Goal: Transaction & Acquisition: Purchase product/service

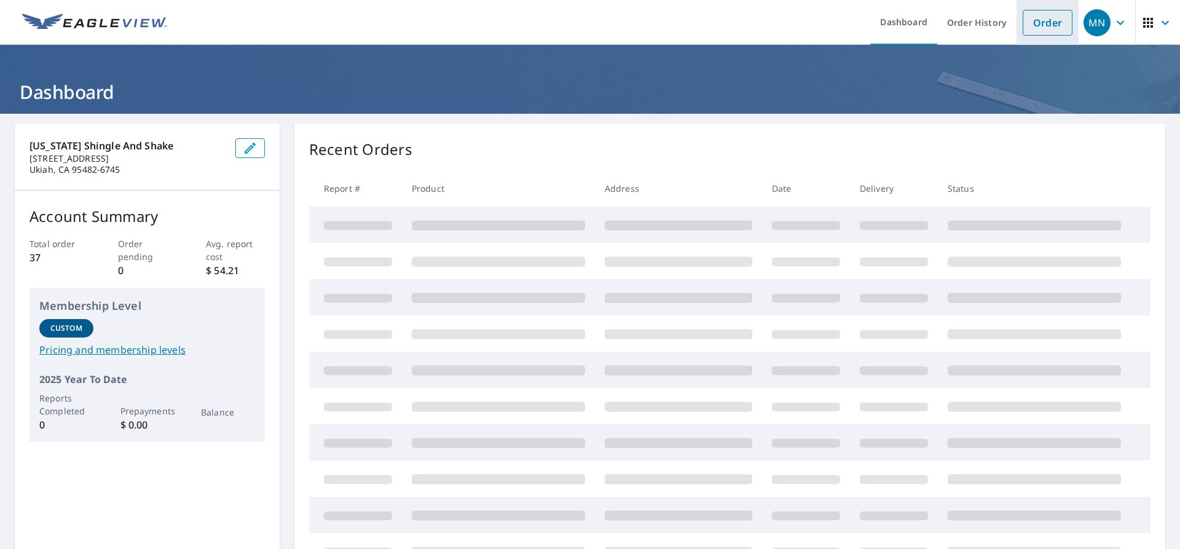
click at [1030, 23] on link "Order" at bounding box center [1047, 23] width 50 height 26
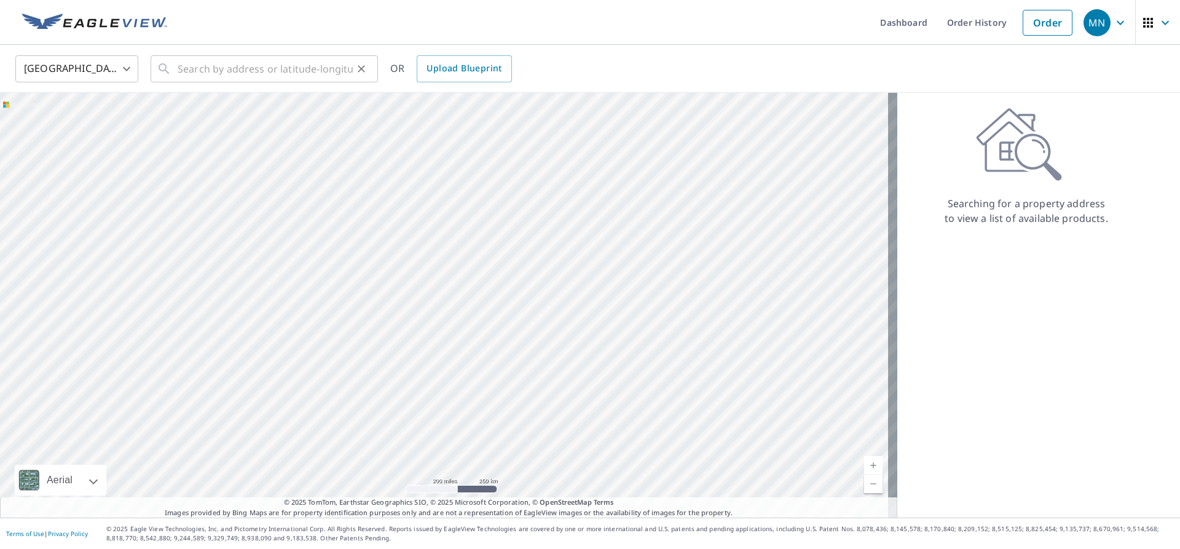
click at [166, 68] on icon at bounding box center [164, 68] width 10 height 10
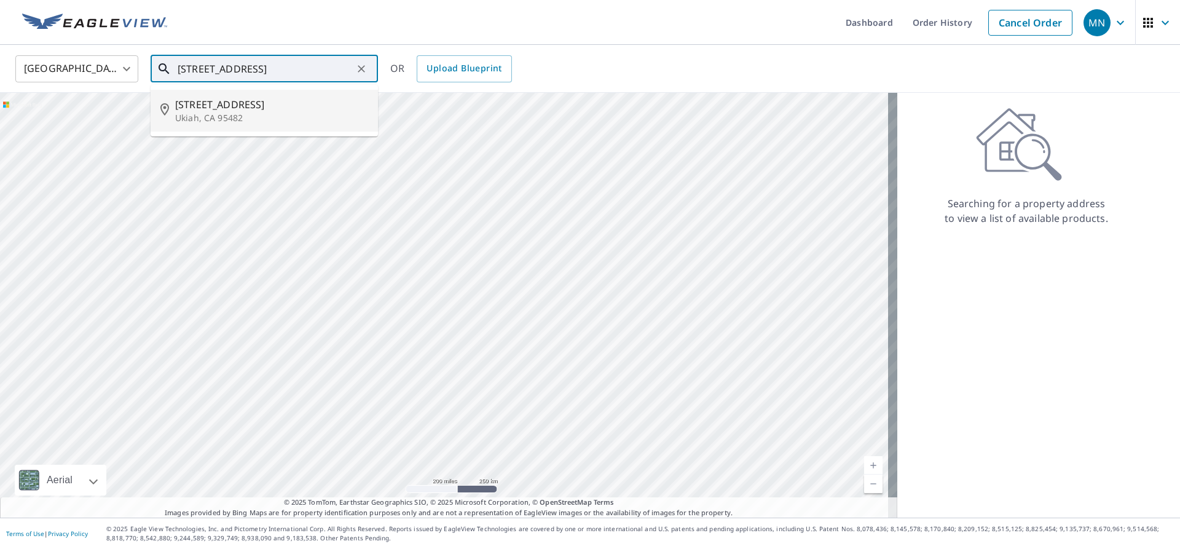
click at [206, 103] on span "[STREET_ADDRESS]" at bounding box center [271, 104] width 193 height 15
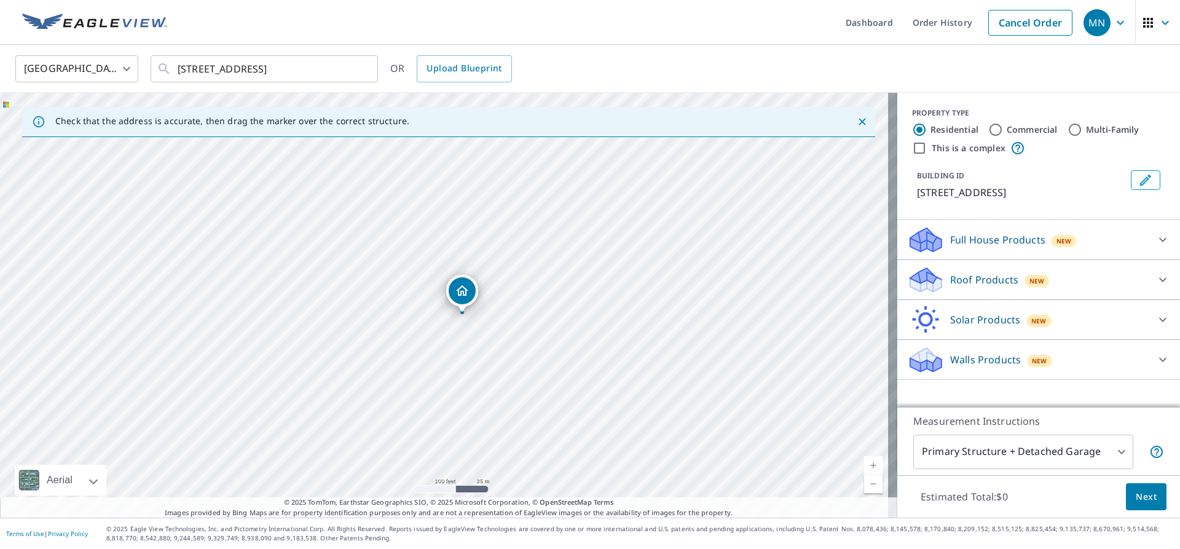
drag, startPoint x: 412, startPoint y: 240, endPoint x: 380, endPoint y: 123, distance: 120.6
click at [380, 123] on div "Check that the address is accurate, then drag the marker over the correct struc…" at bounding box center [448, 305] width 897 height 425
click at [205, 65] on input "[STREET_ADDRESS]" at bounding box center [265, 69] width 175 height 34
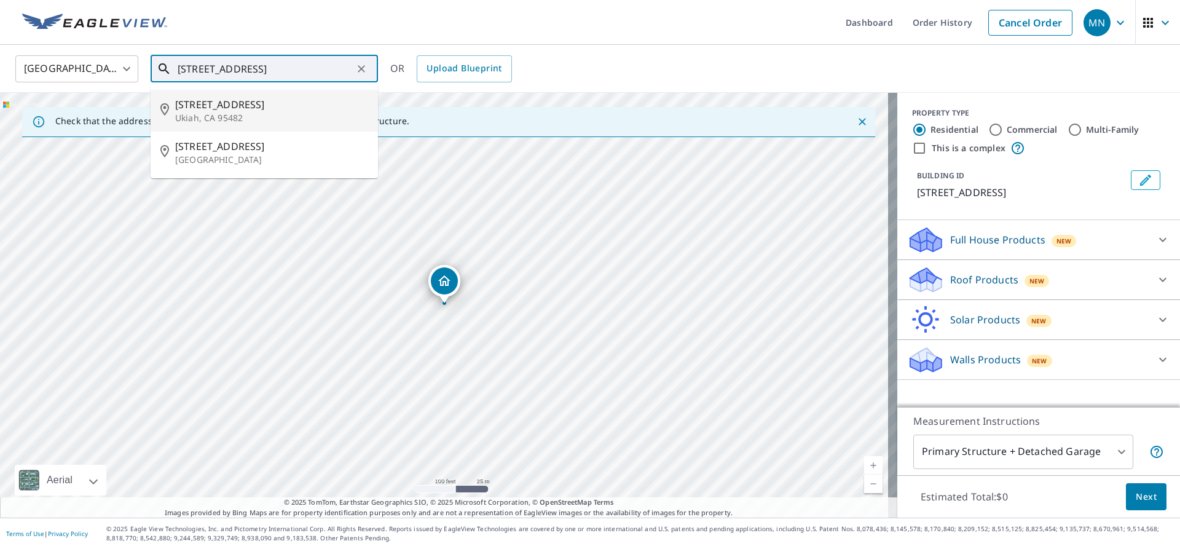
click at [198, 98] on span "[STREET_ADDRESS]" at bounding box center [271, 104] width 193 height 15
type input "[STREET_ADDRESS]"
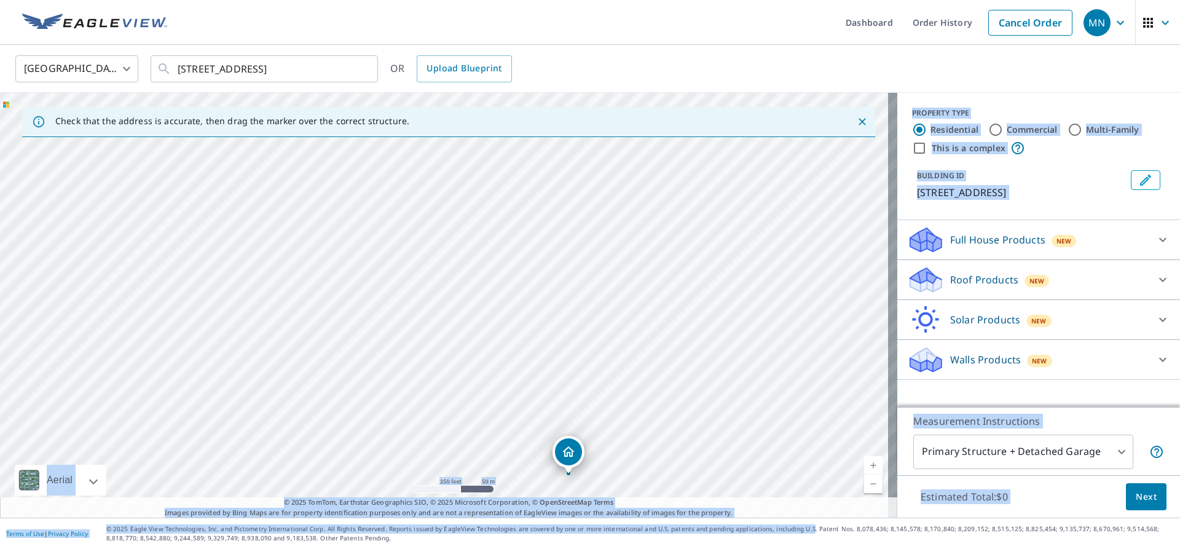
drag, startPoint x: 793, startPoint y: 520, endPoint x: 742, endPoint y: 455, distance: 82.3
click at [742, 455] on div "Dashboard Order History Cancel Order MN [GEOGRAPHIC_DATA] [GEOGRAPHIC_DATA] ​ […" at bounding box center [590, 274] width 1180 height 549
click at [416, 234] on div "[STREET_ADDRESS]" at bounding box center [448, 305] width 897 height 425
drag, startPoint x: 248, startPoint y: 232, endPoint x: 506, endPoint y: 374, distance: 294.2
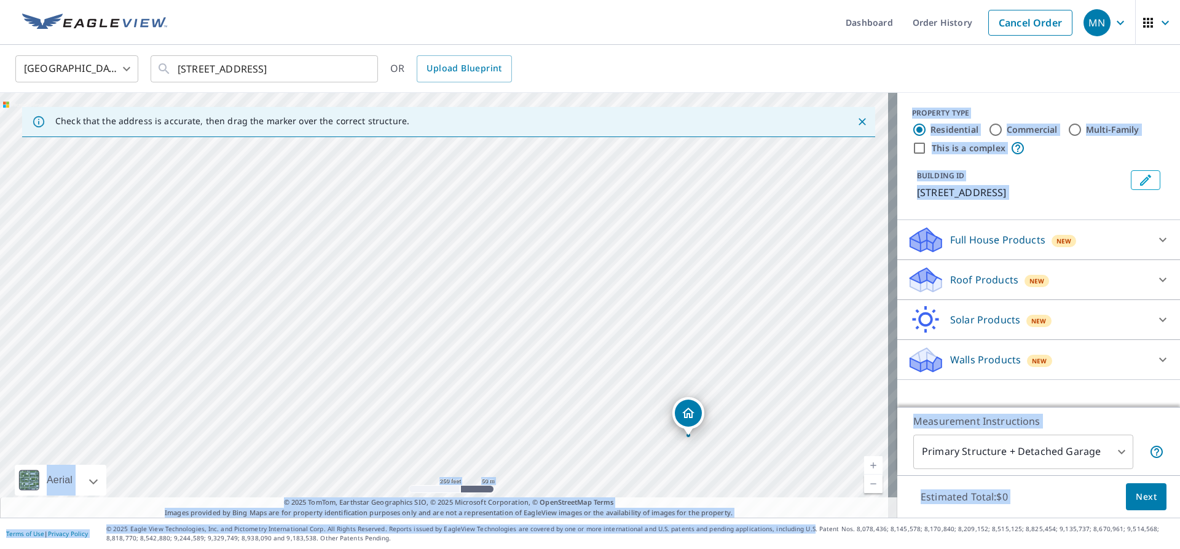
click at [506, 374] on div "[STREET_ADDRESS]" at bounding box center [448, 305] width 897 height 425
drag, startPoint x: 520, startPoint y: 314, endPoint x: 512, endPoint y: 343, distance: 30.6
click at [512, 343] on div "[STREET_ADDRESS]" at bounding box center [448, 305] width 897 height 425
drag, startPoint x: 531, startPoint y: 327, endPoint x: 450, endPoint y: 273, distance: 97.1
click at [450, 273] on div "[STREET_ADDRESS]" at bounding box center [448, 305] width 897 height 425
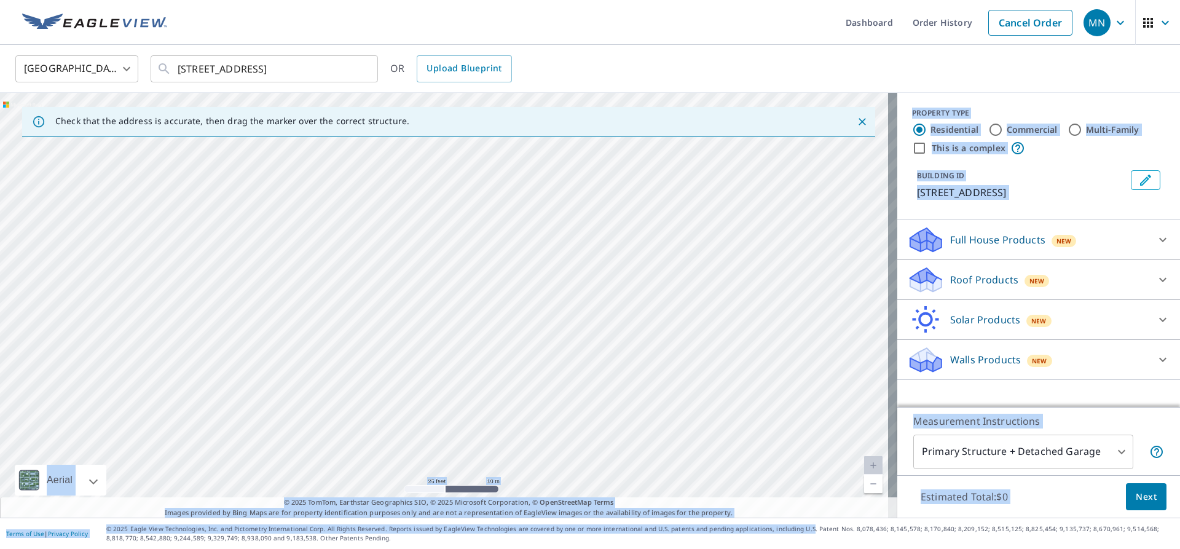
click at [484, 312] on div "[STREET_ADDRESS]" at bounding box center [448, 305] width 897 height 425
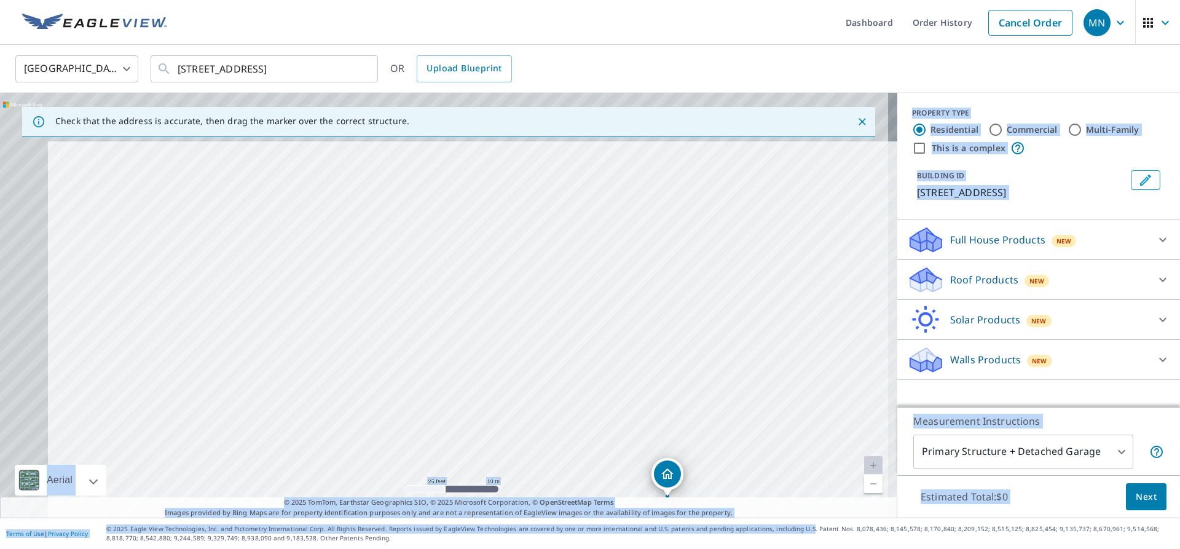
drag, startPoint x: 356, startPoint y: 296, endPoint x: 619, endPoint y: 535, distance: 354.5
click at [619, 535] on div "Dashboard Order History Cancel Order MN [GEOGRAPHIC_DATA] [GEOGRAPHIC_DATA] ​ […" at bounding box center [590, 274] width 1180 height 549
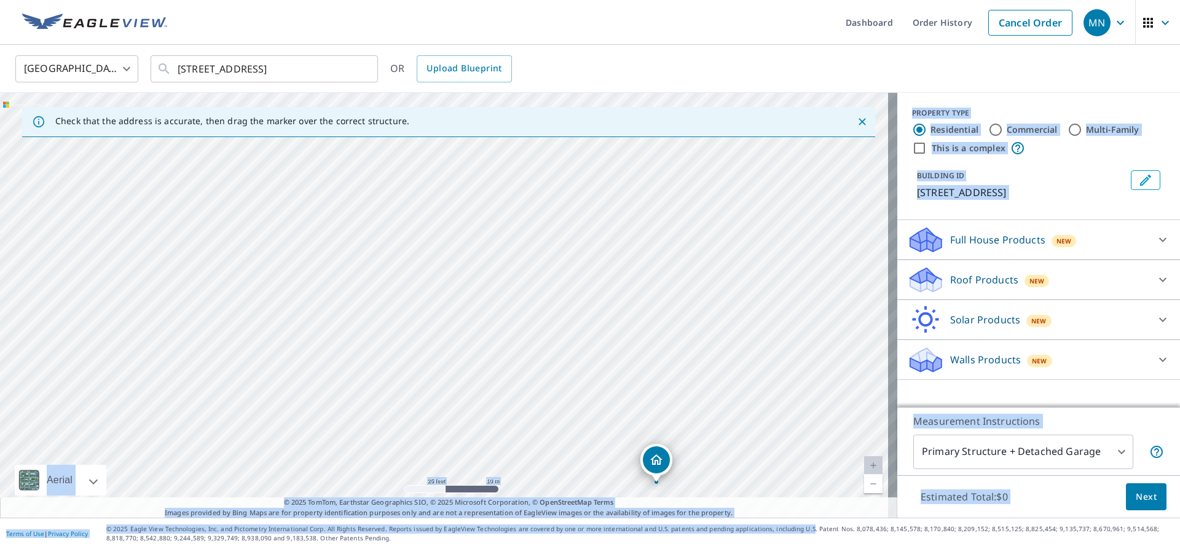
drag, startPoint x: 565, startPoint y: 470, endPoint x: 934, endPoint y: 578, distance: 384.6
click at [934, 548] on html "MN [GEOGRAPHIC_DATA] Dashboard Order History Cancel Order MN [GEOGRAPHIC_DATA] …" at bounding box center [590, 274] width 1180 height 549
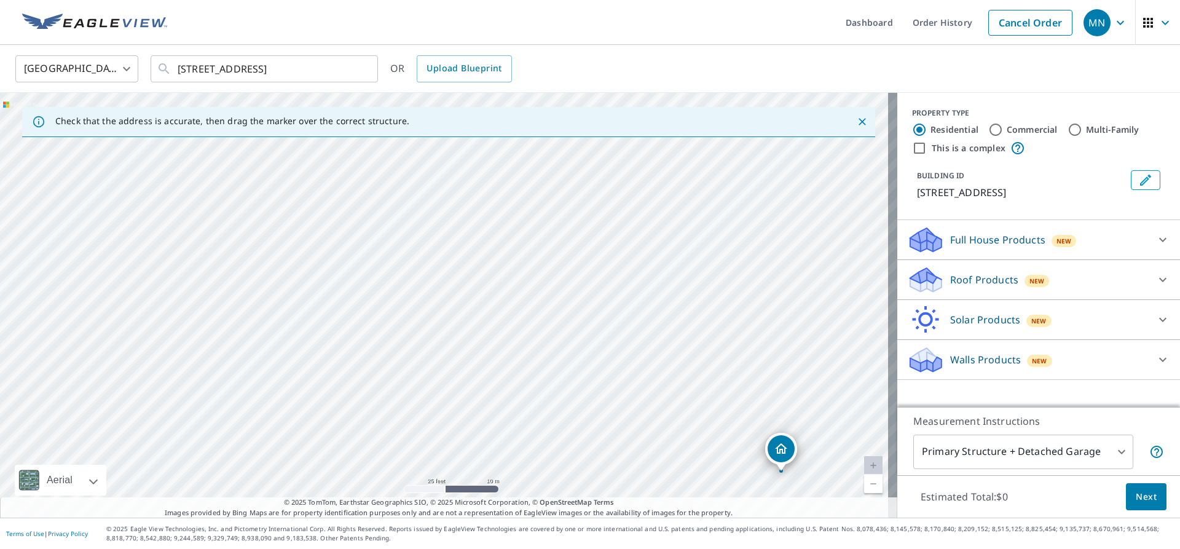
drag, startPoint x: 673, startPoint y: 543, endPoint x: 850, endPoint y: 578, distance: 179.7
click at [850, 548] on html "MN [GEOGRAPHIC_DATA] Dashboard Order History Cancel Order MN [GEOGRAPHIC_DATA] …" at bounding box center [590, 274] width 1180 height 549
drag, startPoint x: 386, startPoint y: 293, endPoint x: 853, endPoint y: 503, distance: 512.0
click at [853, 503] on div "Check that the address is accurate, then drag the marker over the correct struc…" at bounding box center [448, 305] width 897 height 425
click at [563, 237] on div "[STREET_ADDRESS]" at bounding box center [448, 305] width 897 height 425
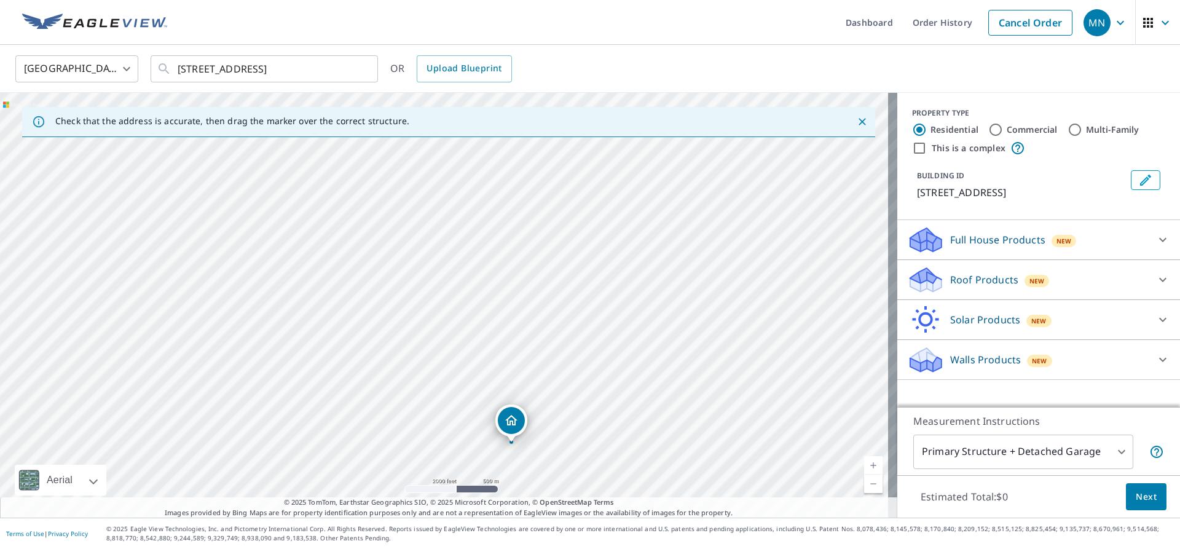
drag, startPoint x: 500, startPoint y: 200, endPoint x: 442, endPoint y: 407, distance: 215.4
click at [442, 407] on div "[STREET_ADDRESS]" at bounding box center [448, 305] width 897 height 425
click at [482, 409] on div "[STREET_ADDRESS]" at bounding box center [448, 305] width 897 height 425
click at [425, 271] on div "[STREET_ADDRESS]" at bounding box center [448, 305] width 897 height 425
drag, startPoint x: 441, startPoint y: 290, endPoint x: 421, endPoint y: 256, distance: 39.4
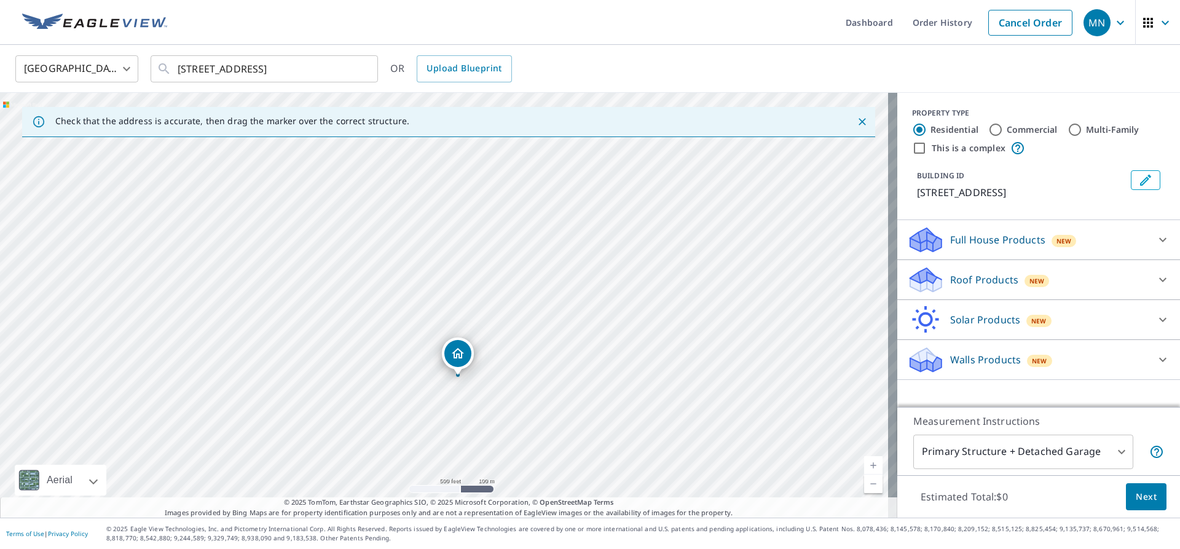
drag, startPoint x: 476, startPoint y: 343, endPoint x: 460, endPoint y: 351, distance: 18.4
drag, startPoint x: 445, startPoint y: 345, endPoint x: 469, endPoint y: 517, distance: 173.0
click at [464, 522] on div "Dashboard Order History Cancel Order MN [GEOGRAPHIC_DATA] [GEOGRAPHIC_DATA] ​ […" at bounding box center [590, 274] width 1180 height 549
drag, startPoint x: 369, startPoint y: 378, endPoint x: 155, endPoint y: 560, distance: 279.8
click at [155, 548] on html "MN [GEOGRAPHIC_DATA] Dashboard Order History Cancel Order MN [GEOGRAPHIC_DATA] …" at bounding box center [590, 274] width 1180 height 549
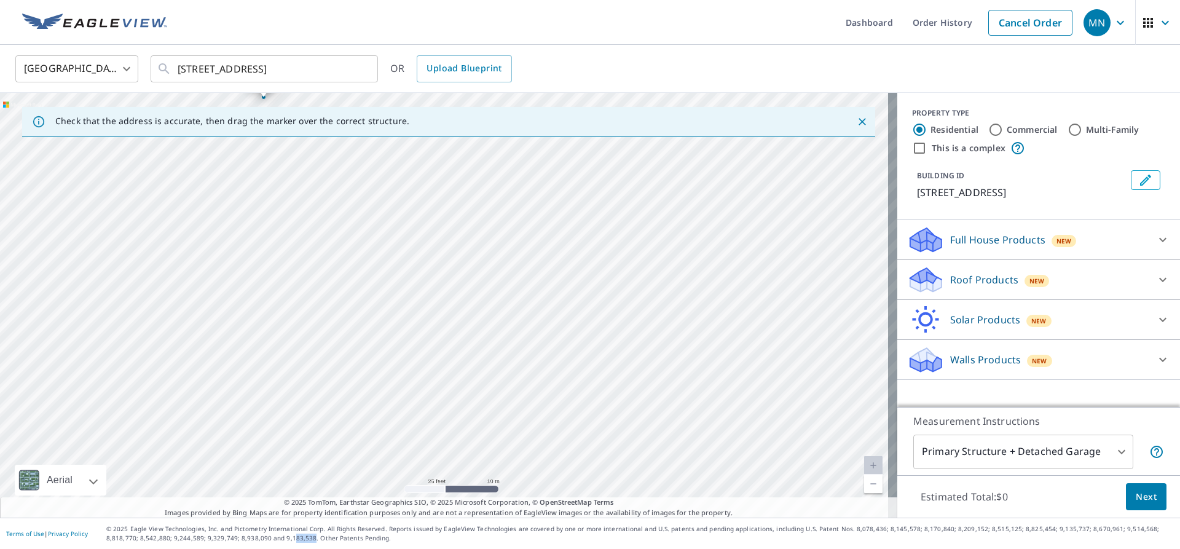
drag, startPoint x: 271, startPoint y: 534, endPoint x: 256, endPoint y: 536, distance: 14.9
click at [256, 536] on p "© 2025 Eagle View Technologies, Inc. and Pictometry International Corp. All Rig…" at bounding box center [639, 533] width 1067 height 18
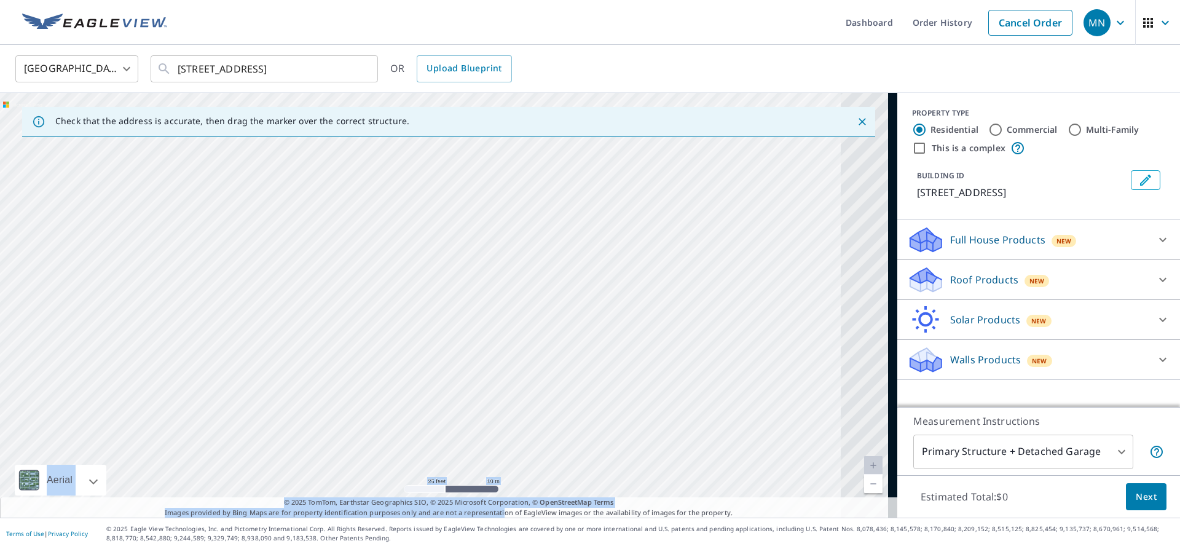
drag, startPoint x: 499, startPoint y: 511, endPoint x: 167, endPoint y: 540, distance: 333.0
click at [164, 546] on div "Dashboard Order History Cancel Order MN [GEOGRAPHIC_DATA] [GEOGRAPHIC_DATA] ​ […" at bounding box center [590, 274] width 1180 height 549
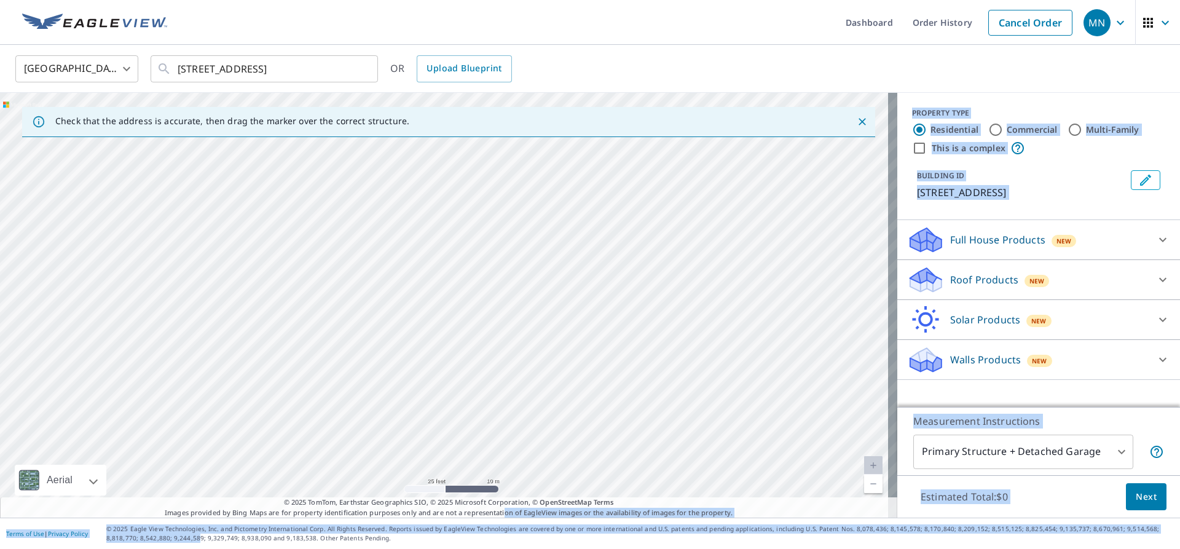
click at [172, 530] on p "© 2025 Eagle View Technologies, Inc. and Pictometry International Corp. All Rig…" at bounding box center [639, 533] width 1067 height 18
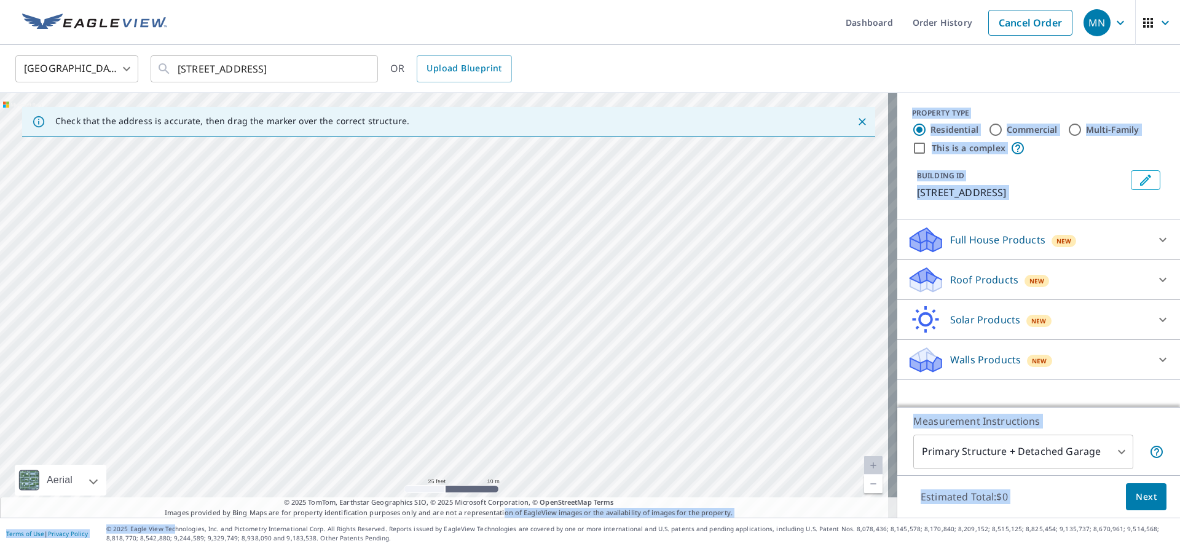
click at [173, 530] on p "© 2025 Eagle View Technologies, Inc. and Pictometry International Corp. All Rig…" at bounding box center [639, 533] width 1067 height 18
click at [122, 427] on div "[STREET_ADDRESS]" at bounding box center [448, 305] width 897 height 425
drag, startPoint x: 413, startPoint y: 264, endPoint x: 422, endPoint y: 425, distance: 160.6
click at [422, 425] on div "[STREET_ADDRESS]" at bounding box center [448, 305] width 897 height 425
drag, startPoint x: 52, startPoint y: 272, endPoint x: 391, endPoint y: 369, distance: 352.2
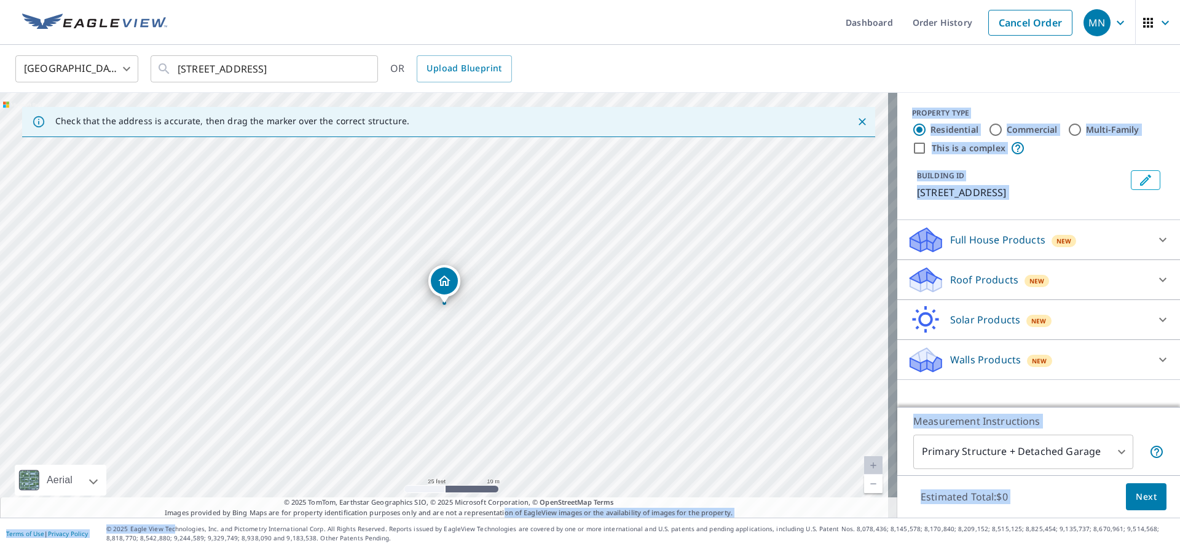
click at [933, 292] on icon at bounding box center [925, 279] width 37 height 29
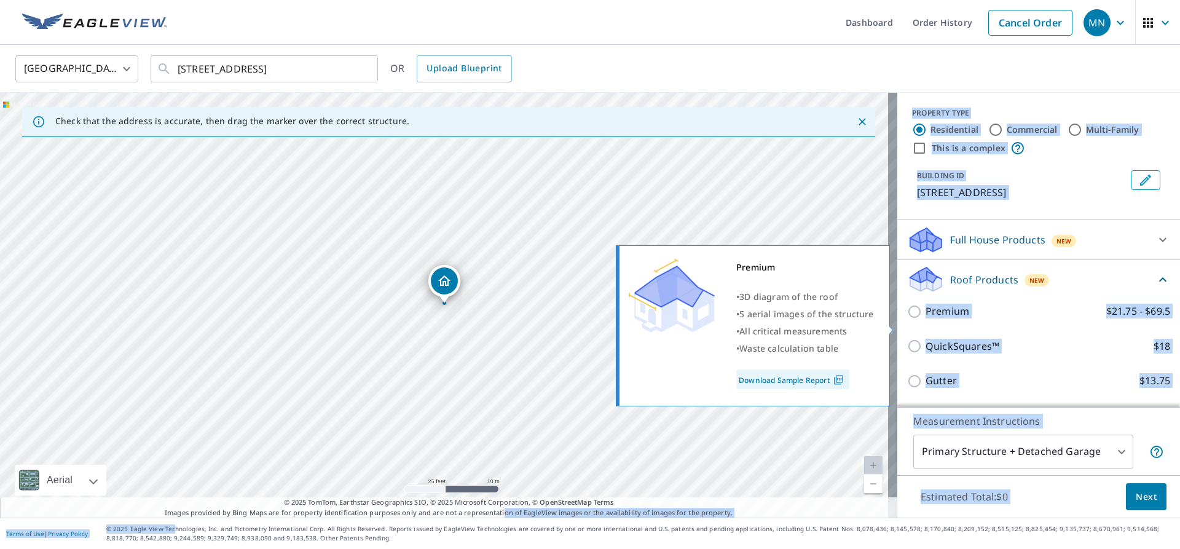
click at [907, 319] on input "Premium $21.75 - $69.5" at bounding box center [916, 311] width 18 height 15
checkbox input "true"
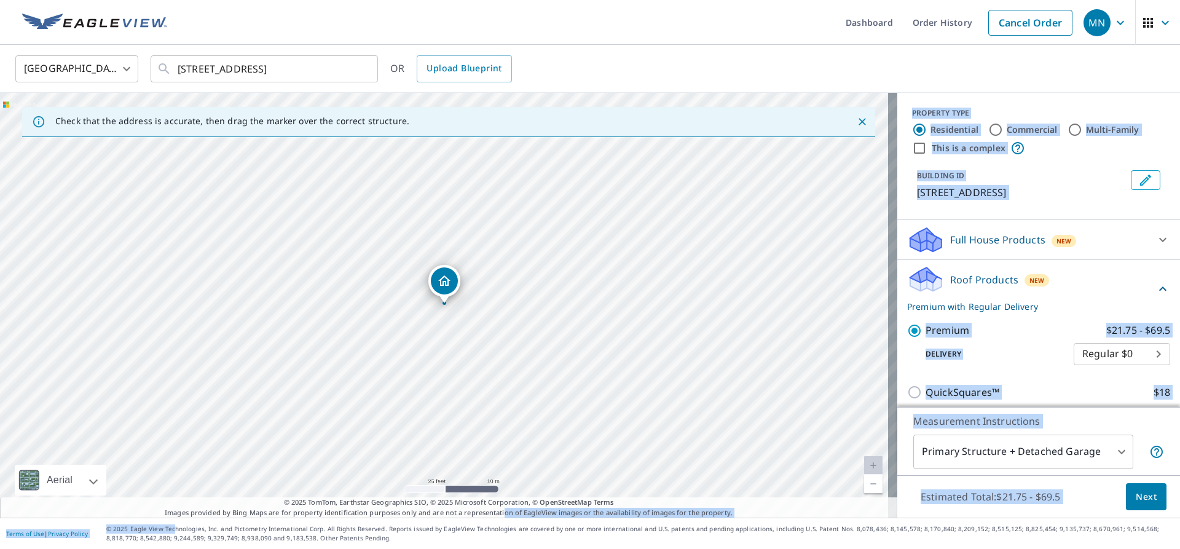
click at [921, 283] on icon at bounding box center [925, 274] width 31 height 15
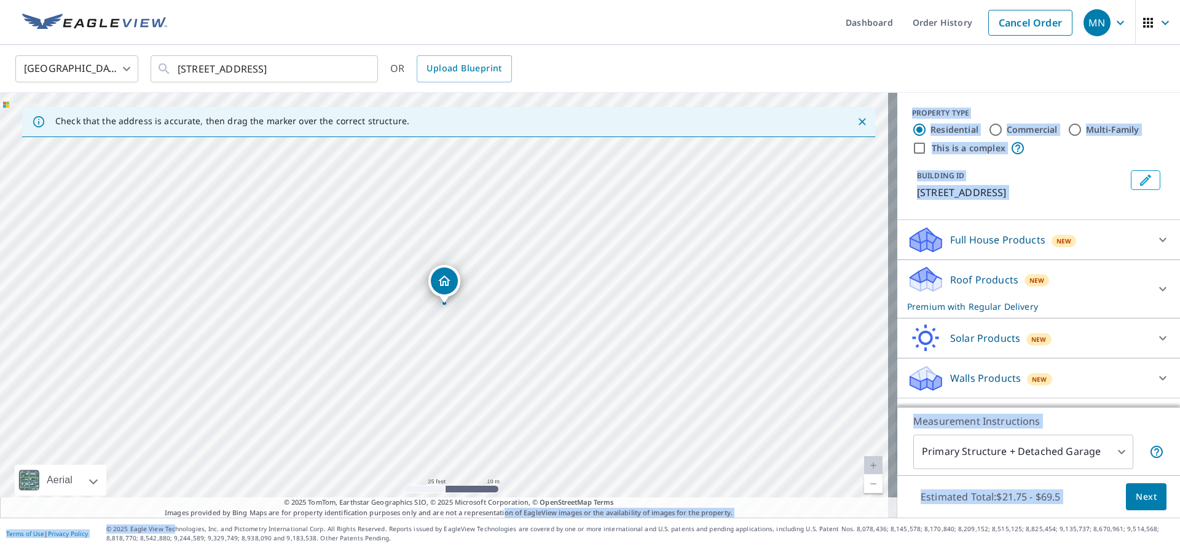
click at [921, 283] on icon at bounding box center [925, 274] width 31 height 15
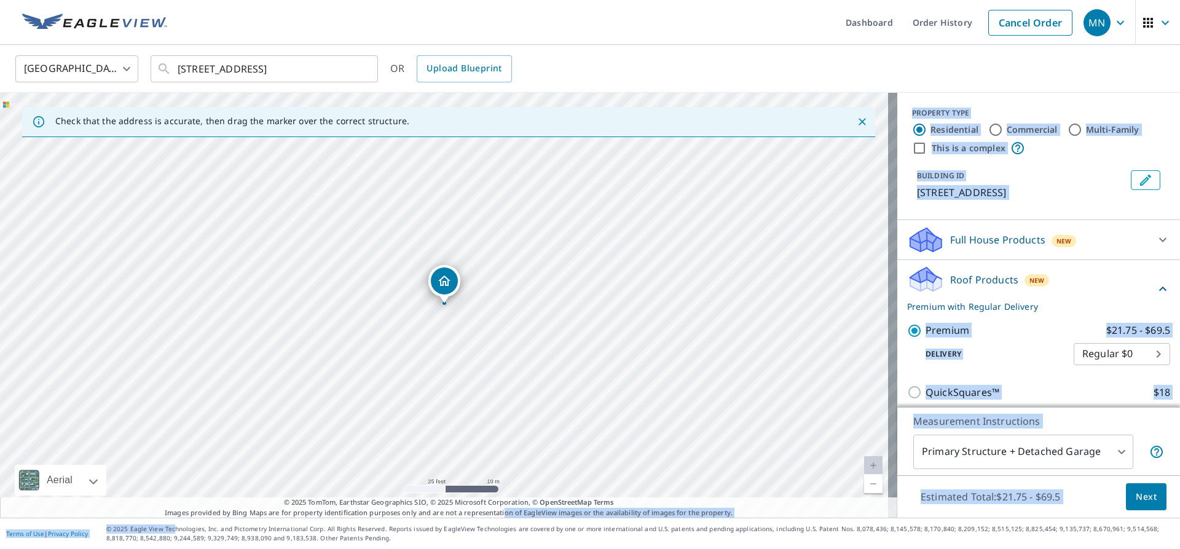
click at [921, 283] on icon at bounding box center [925, 274] width 31 height 15
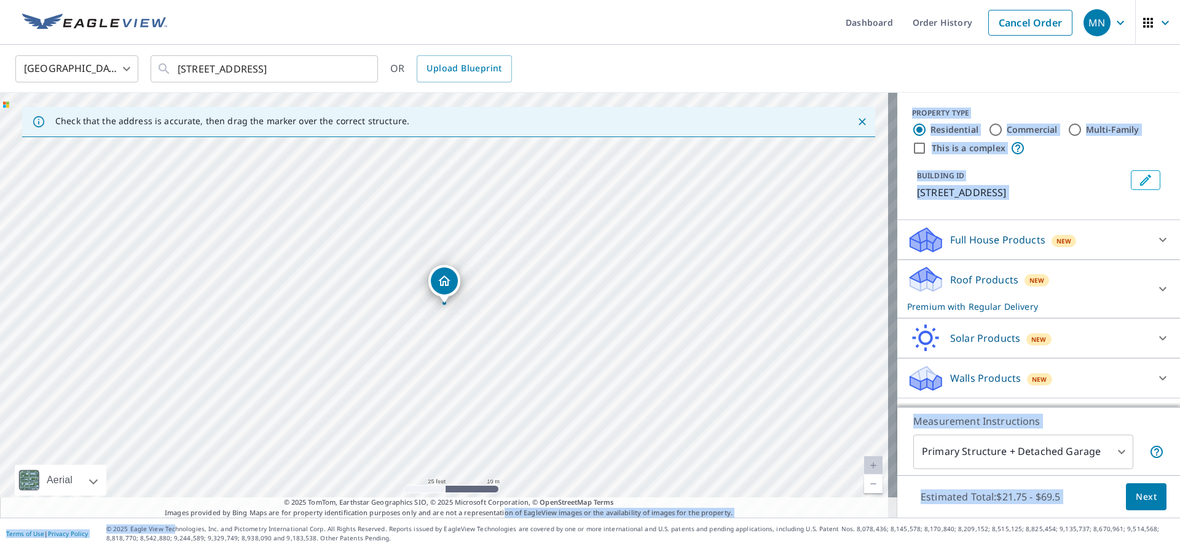
click at [916, 283] on icon at bounding box center [923, 274] width 27 height 15
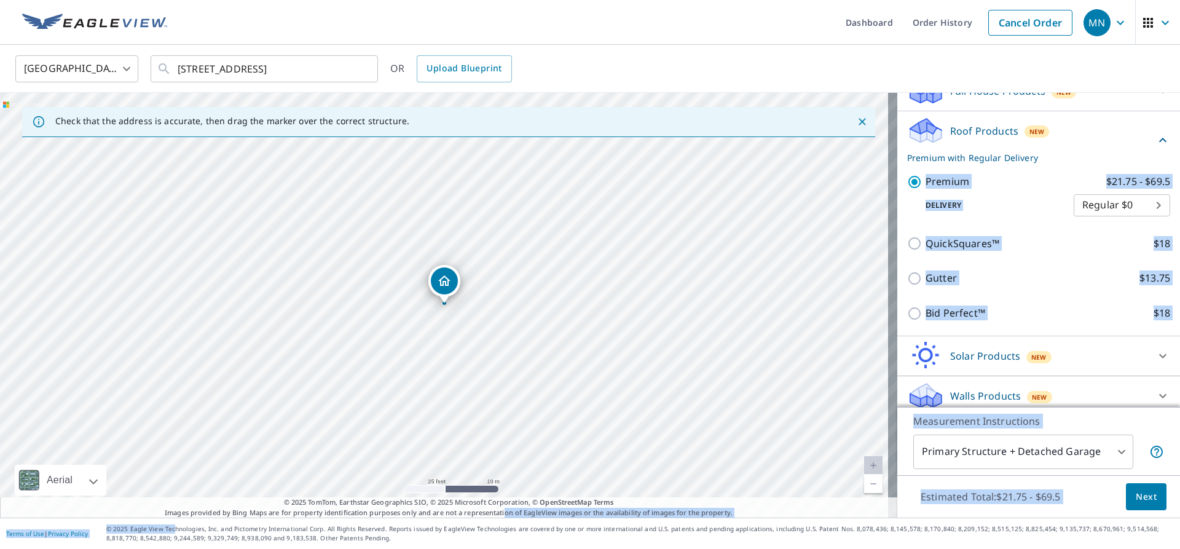
scroll to position [173, 0]
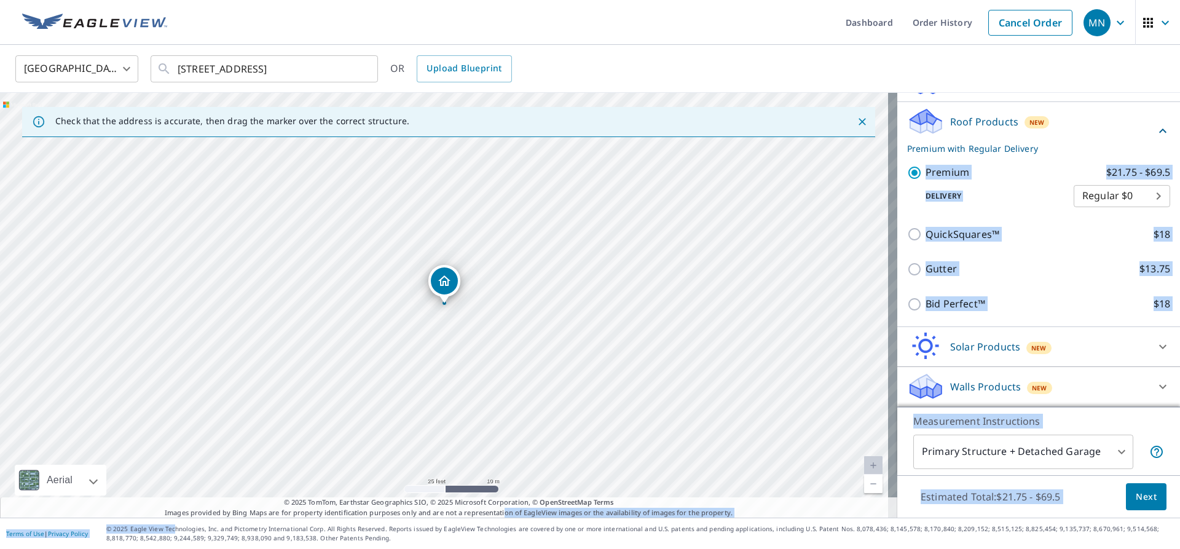
click at [1112, 450] on body "MN [GEOGRAPHIC_DATA] Dashboard Order History Cancel Order MN [GEOGRAPHIC_DATA] …" at bounding box center [590, 274] width 1180 height 549
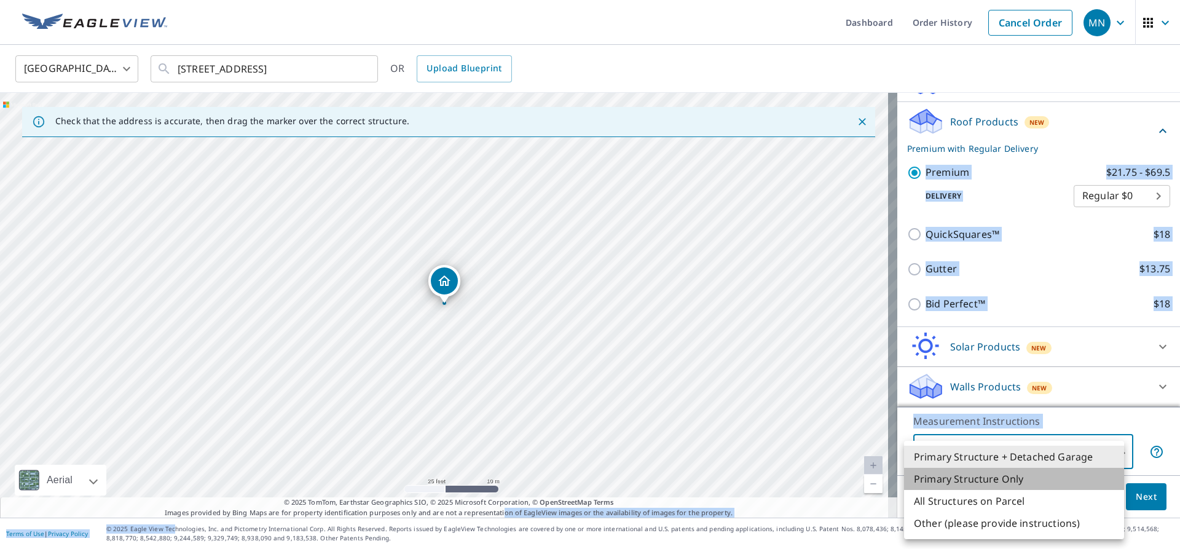
click at [939, 480] on li "Primary Structure Only" at bounding box center [1014, 479] width 220 height 22
type input "2"
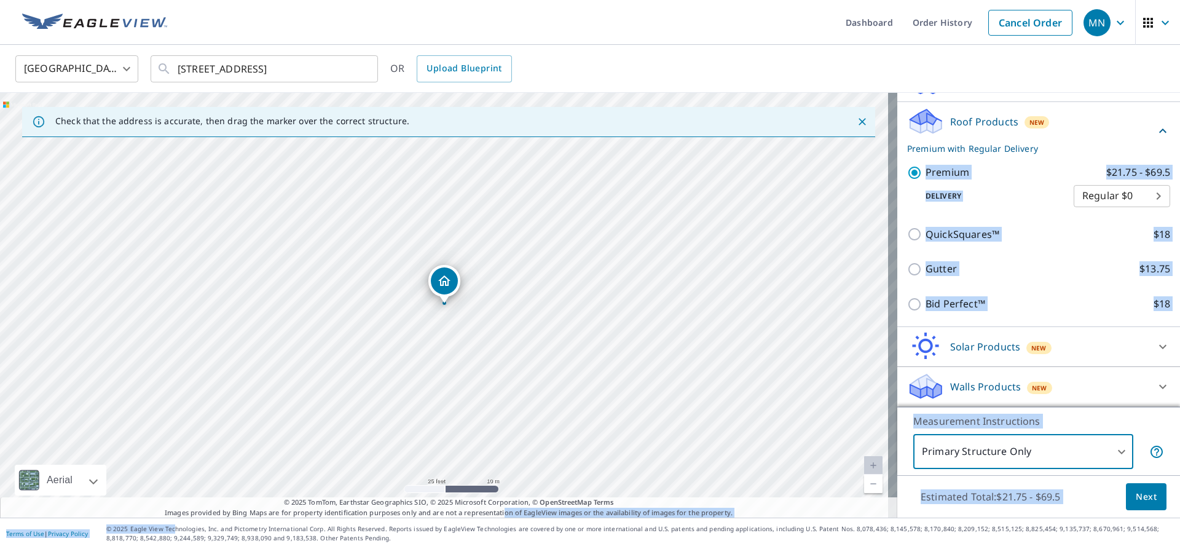
click at [1137, 497] on span "Next" at bounding box center [1145, 496] width 21 height 15
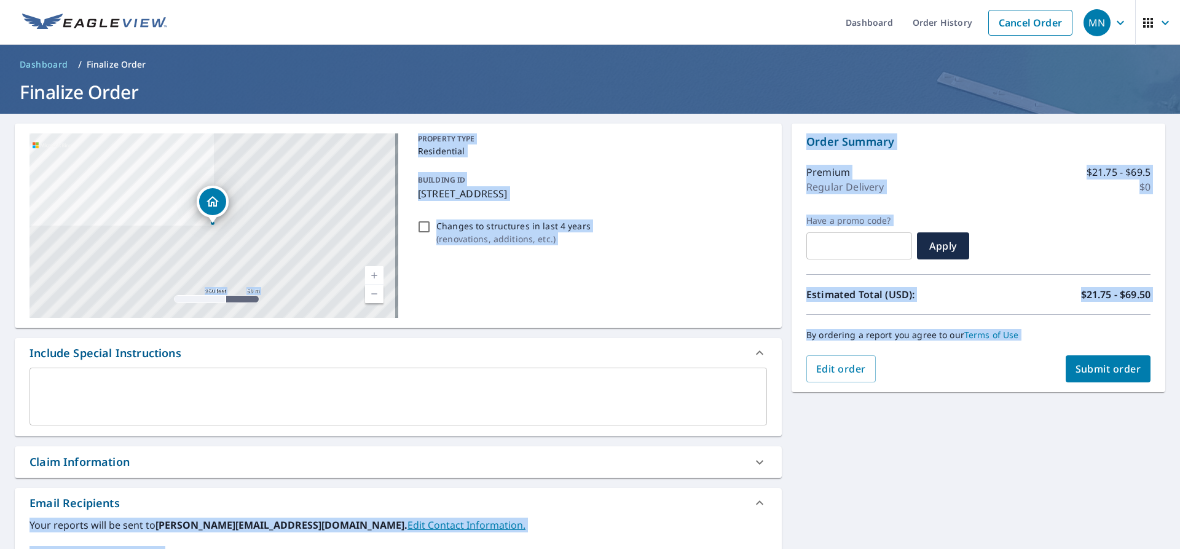
click at [1092, 367] on span "Submit order" at bounding box center [1108, 369] width 66 height 14
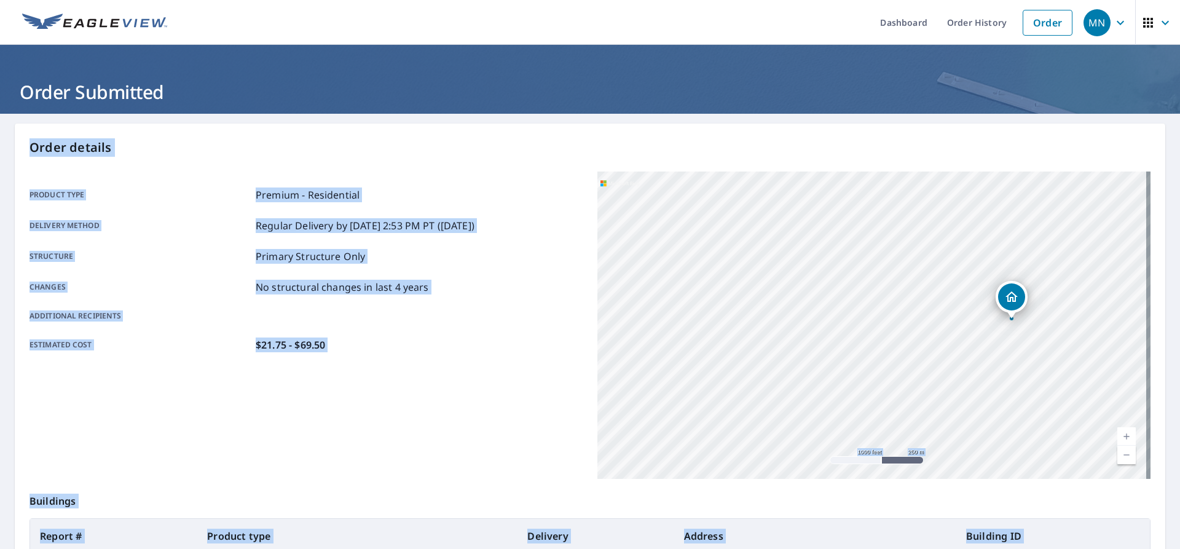
click at [786, 292] on div "[STREET_ADDRESS]" at bounding box center [873, 324] width 553 height 307
drag, startPoint x: 848, startPoint y: 340, endPoint x: 683, endPoint y: 335, distance: 164.7
click at [683, 335] on div "[STREET_ADDRESS]" at bounding box center [873, 324] width 553 height 307
drag, startPoint x: 941, startPoint y: 325, endPoint x: 821, endPoint y: 386, distance: 134.6
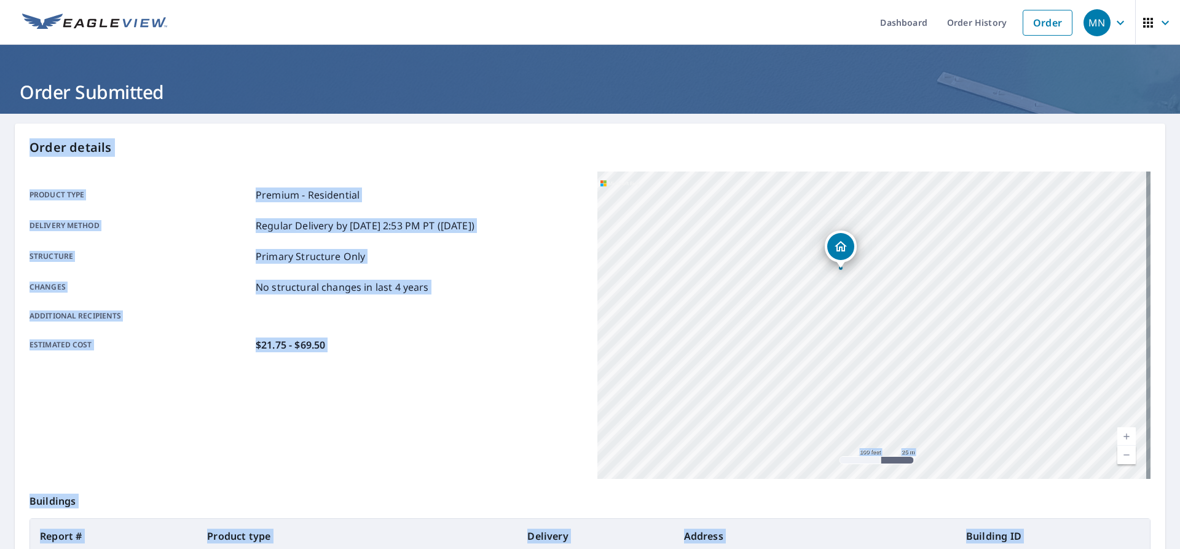
click at [821, 386] on div "[STREET_ADDRESS]" at bounding box center [873, 324] width 553 height 307
drag, startPoint x: 713, startPoint y: 331, endPoint x: 734, endPoint y: 374, distance: 47.3
click at [734, 374] on div "[STREET_ADDRESS]" at bounding box center [873, 324] width 553 height 307
drag, startPoint x: 799, startPoint y: 358, endPoint x: 840, endPoint y: 390, distance: 52.5
click at [840, 390] on div "[STREET_ADDRESS]" at bounding box center [873, 324] width 553 height 307
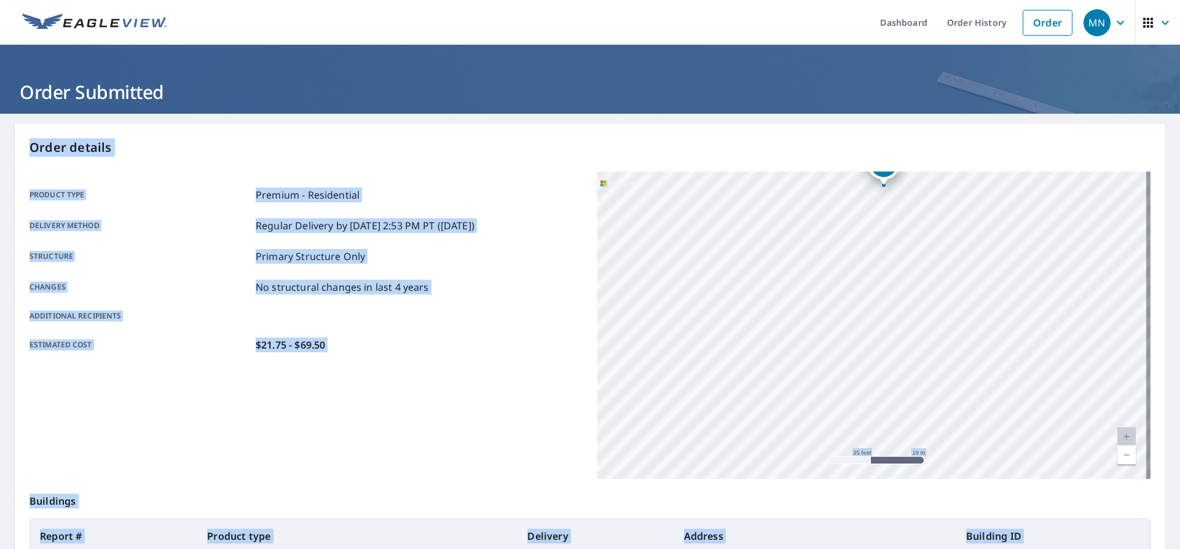
click at [841, 412] on div "[STREET_ADDRESS]" at bounding box center [873, 324] width 553 height 307
drag, startPoint x: 871, startPoint y: 350, endPoint x: 836, endPoint y: 386, distance: 50.4
click at [836, 386] on div "[STREET_ADDRESS]" at bounding box center [873, 324] width 553 height 307
